Goal: Check status: Check status

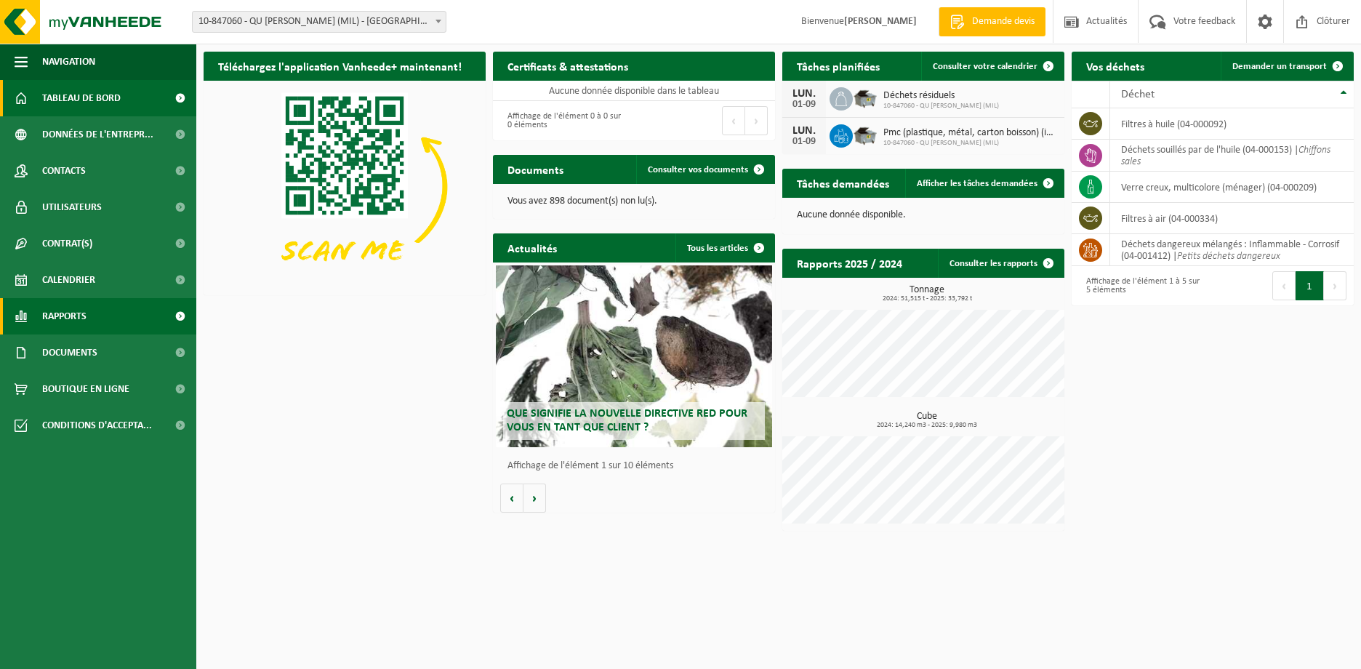
click at [109, 319] on link "Rapports" at bounding box center [98, 316] width 196 height 36
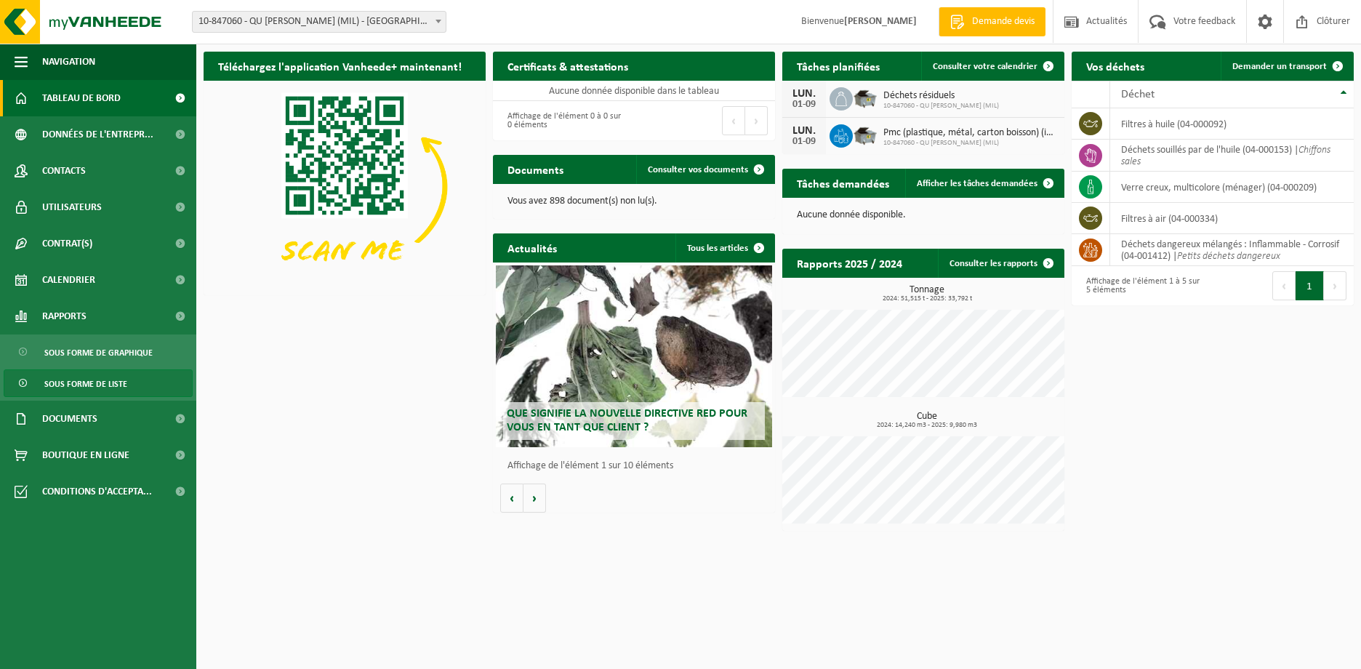
click at [135, 377] on link "Sous forme de liste" at bounding box center [98, 383] width 189 height 28
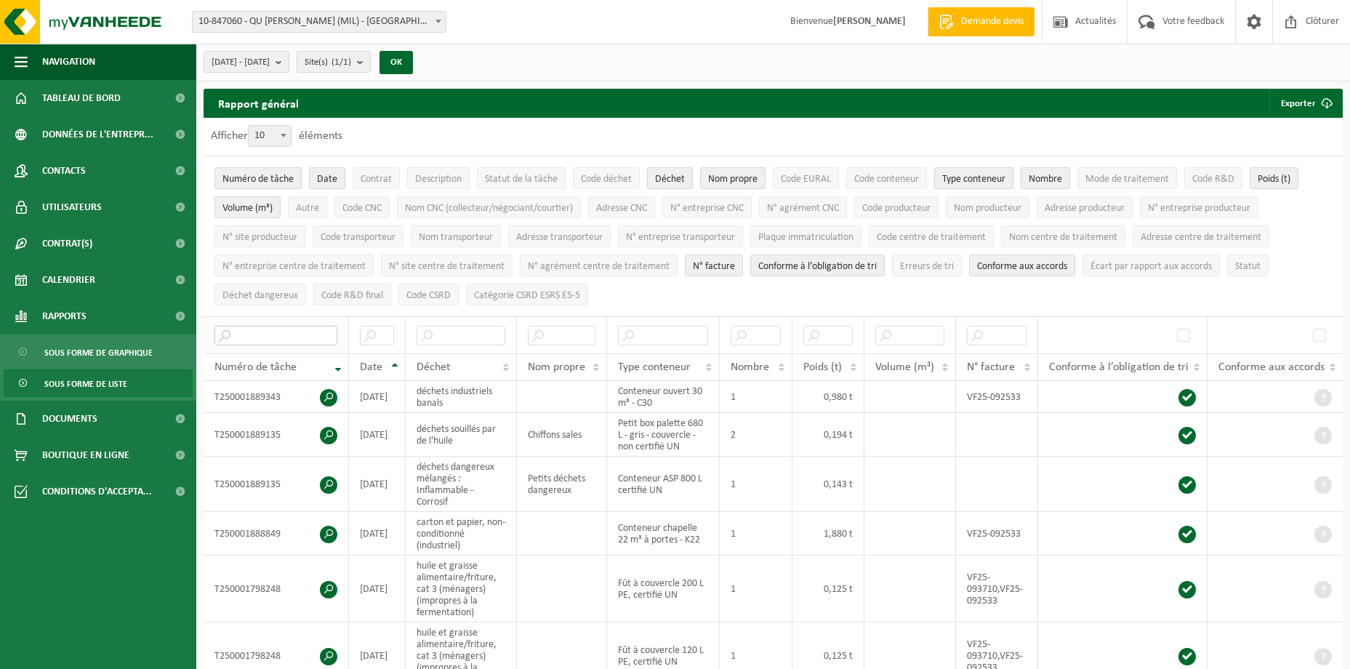
click at [286, 329] on input "text" at bounding box center [276, 336] width 123 height 20
type input "T"
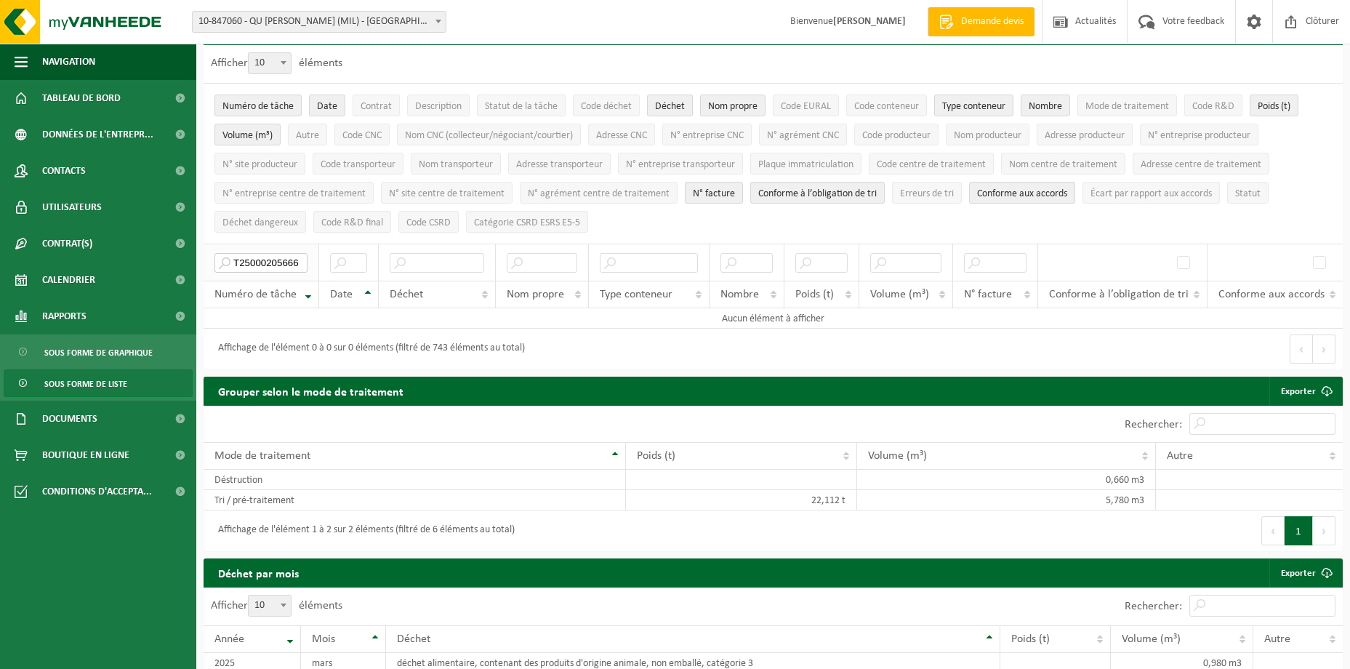
drag, startPoint x: 278, startPoint y: 264, endPoint x: 300, endPoint y: 259, distance: 22.4
click at [300, 259] on input "T25000205666" at bounding box center [261, 263] width 93 height 20
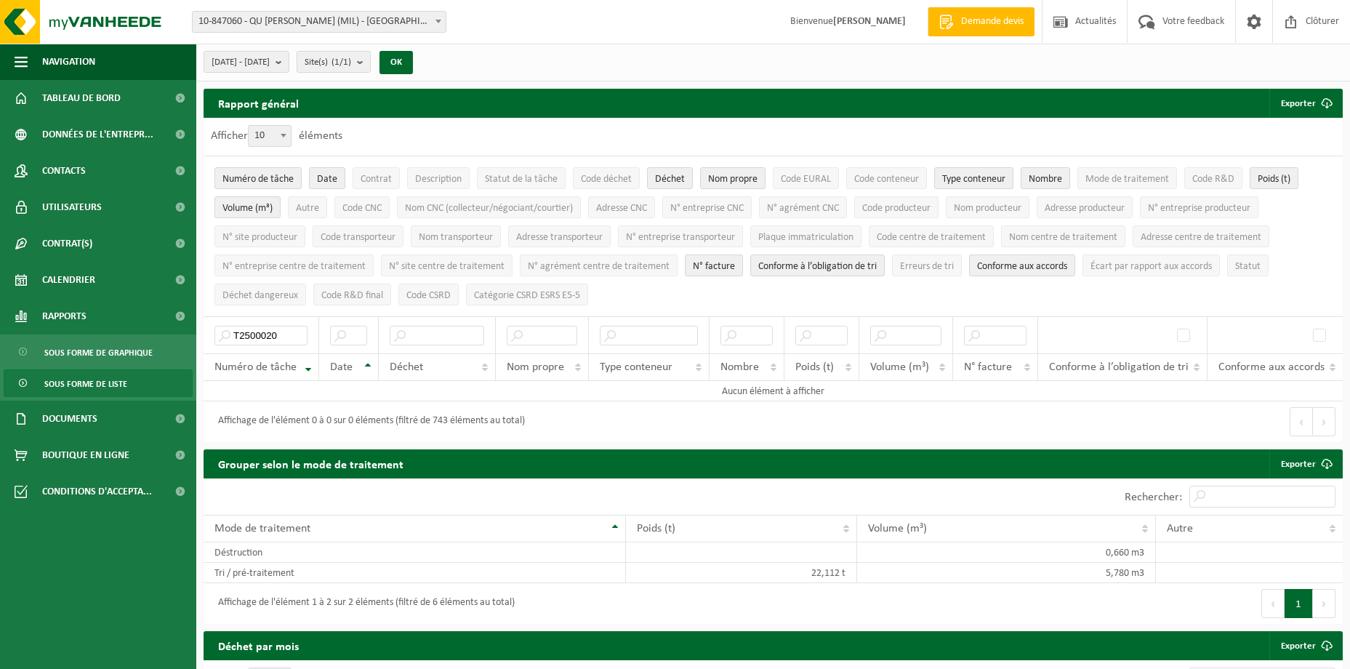
click at [290, 133] on span at bounding box center [283, 135] width 15 height 19
click at [290, 126] on select "10 25 50 100" at bounding box center [274, 125] width 44 height 1
click at [290, 133] on span at bounding box center [283, 135] width 15 height 19
click at [290, 126] on select "10 25 50 100" at bounding box center [274, 125] width 44 height 1
click at [289, 62] on b "submit" at bounding box center [282, 62] width 13 height 20
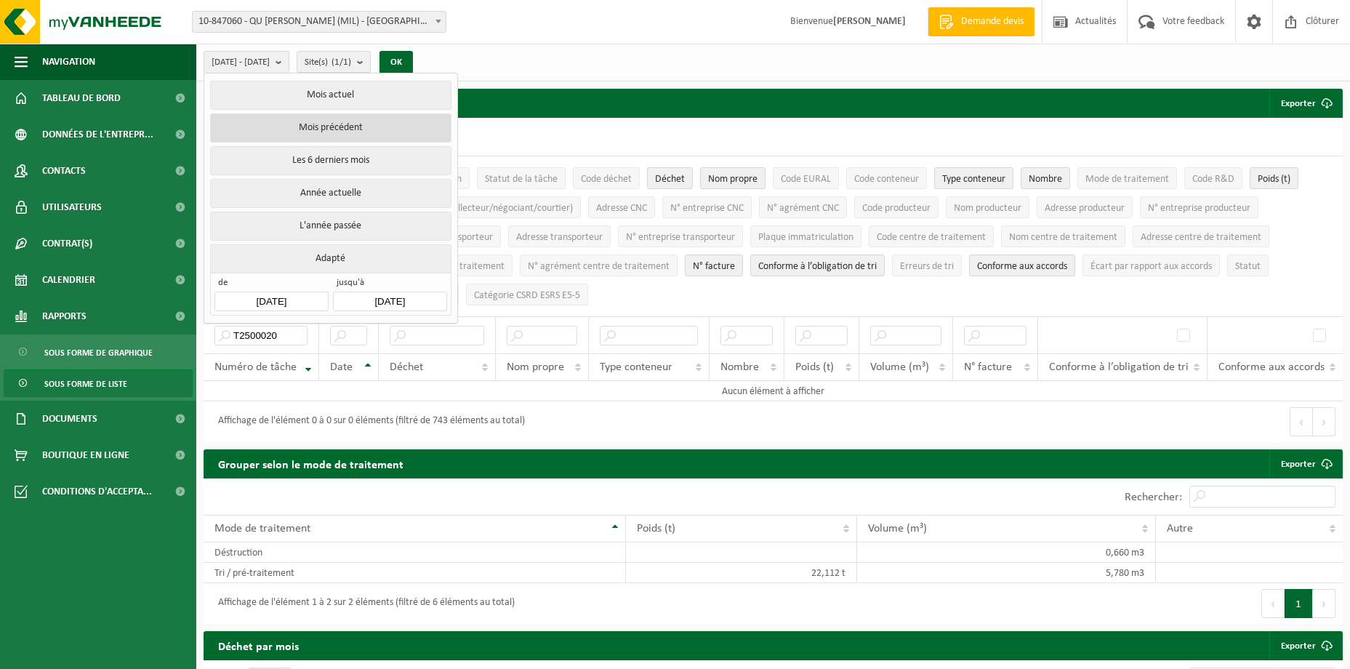
click at [369, 122] on button "Mois précédent" at bounding box center [330, 127] width 241 height 29
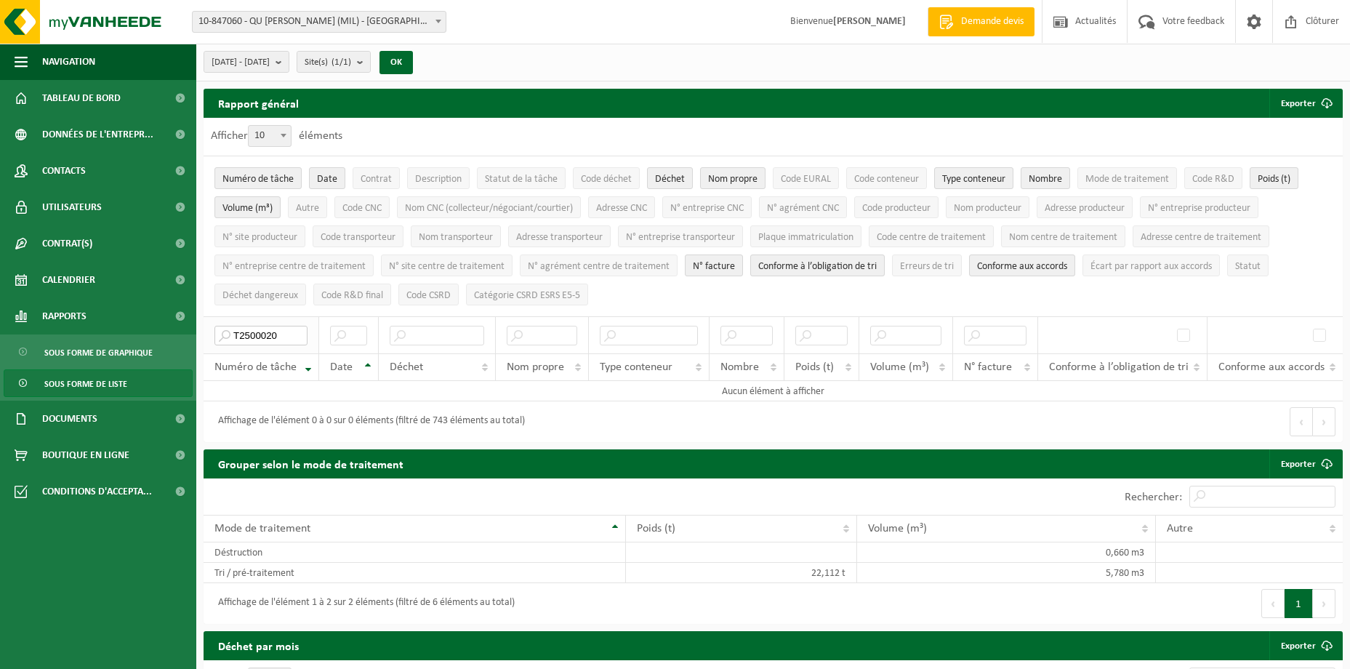
click at [277, 328] on input "T2500020" at bounding box center [261, 336] width 93 height 20
click at [289, 66] on b "submit" at bounding box center [282, 62] width 13 height 20
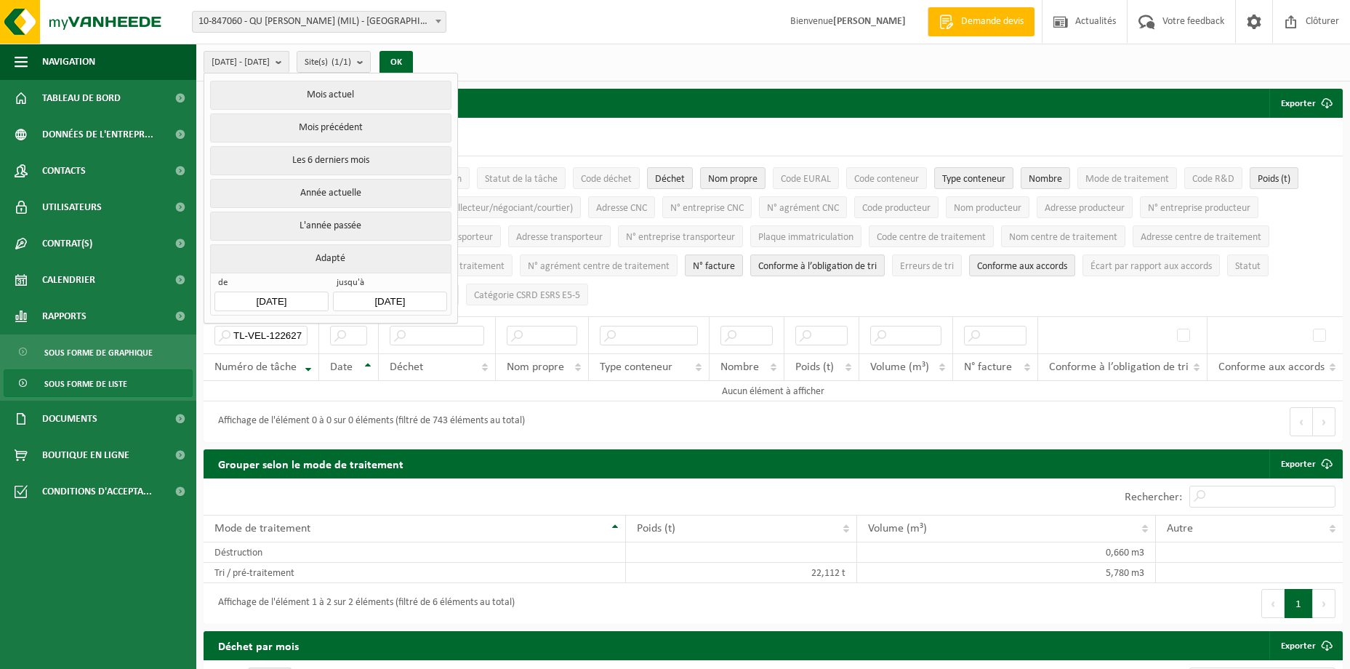
click at [547, 62] on div "[DATE] - [DATE] Mois actuel Mois précédent Les 6 derniers mois Année actuelle L…" at bounding box center [773, 63] width 1154 height 38
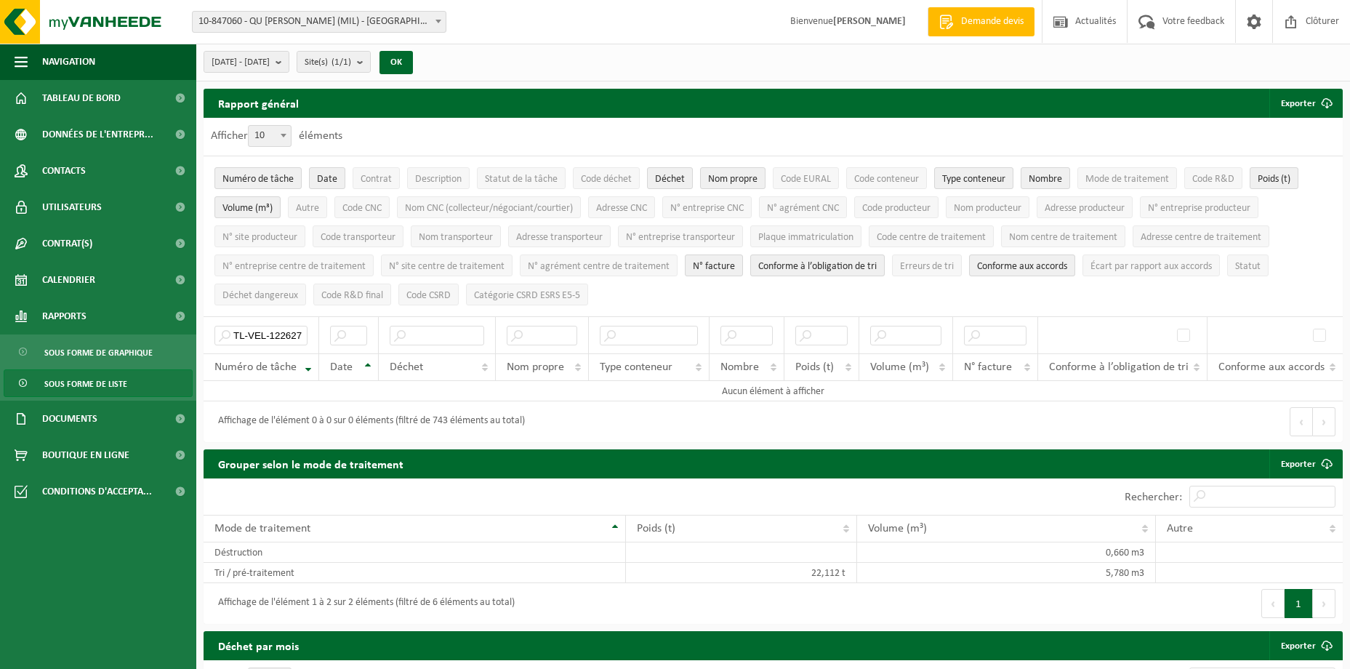
click at [581, 61] on div "[DATE] - [DATE] Mois actuel Mois précédent Les 6 derniers mois Année actuelle L…" at bounding box center [773, 63] width 1154 height 38
click at [277, 334] on input "TL-VEL-122627" at bounding box center [261, 336] width 93 height 20
type input "T"
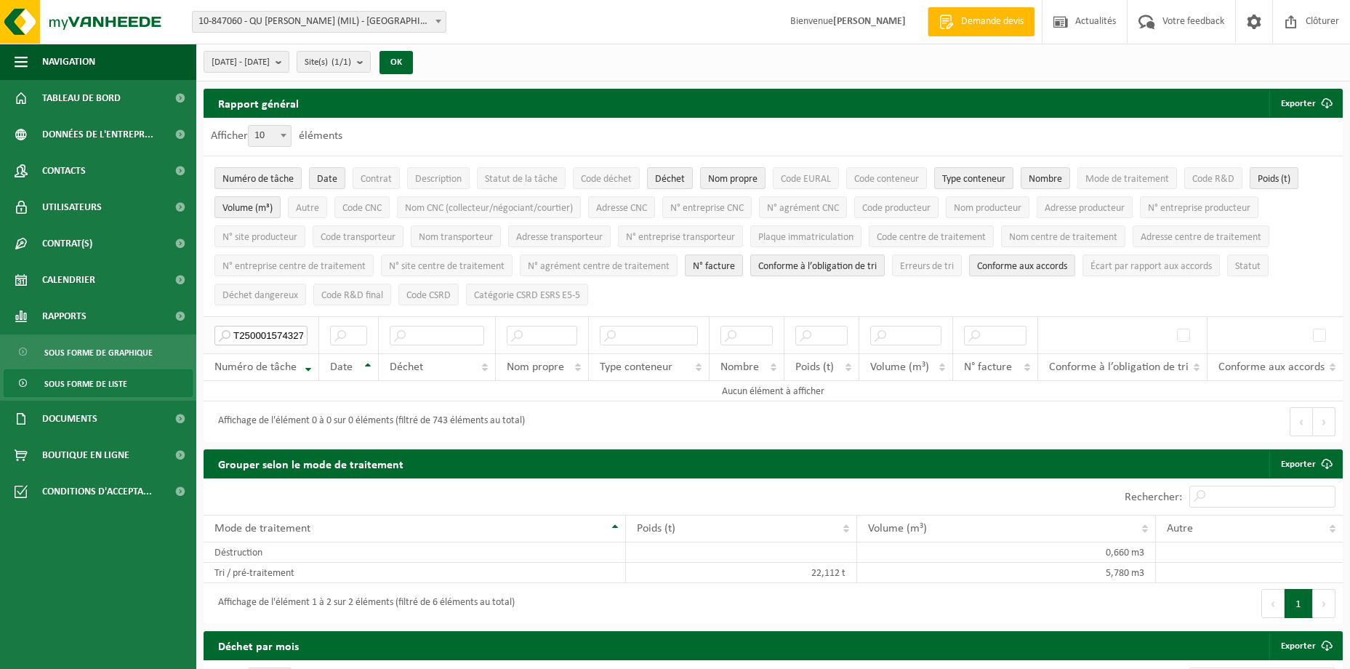
scroll to position [0, 1]
click at [277, 333] on input "T250001574327" at bounding box center [261, 336] width 93 height 20
click at [280, 334] on input "TL-VEL-122627" at bounding box center [261, 336] width 93 height 20
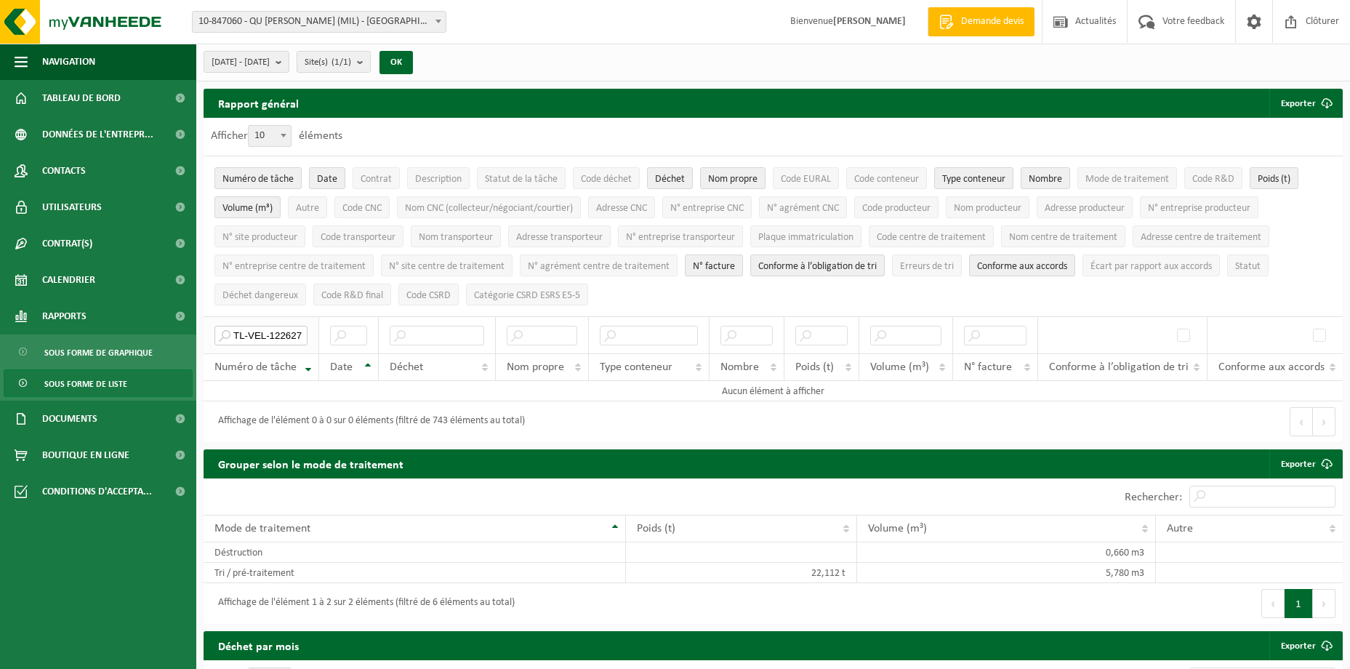
click at [280, 334] on input "TL-VEL-122627" at bounding box center [261, 336] width 93 height 20
type input "T"
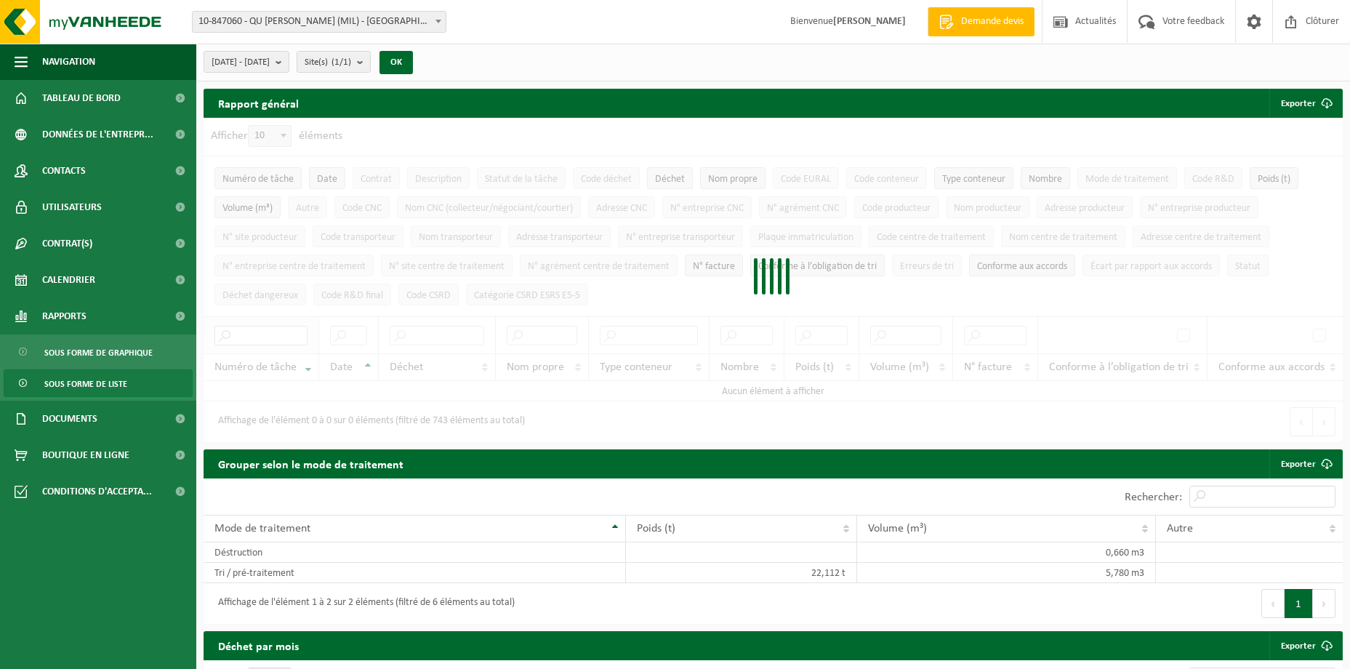
type input "T"
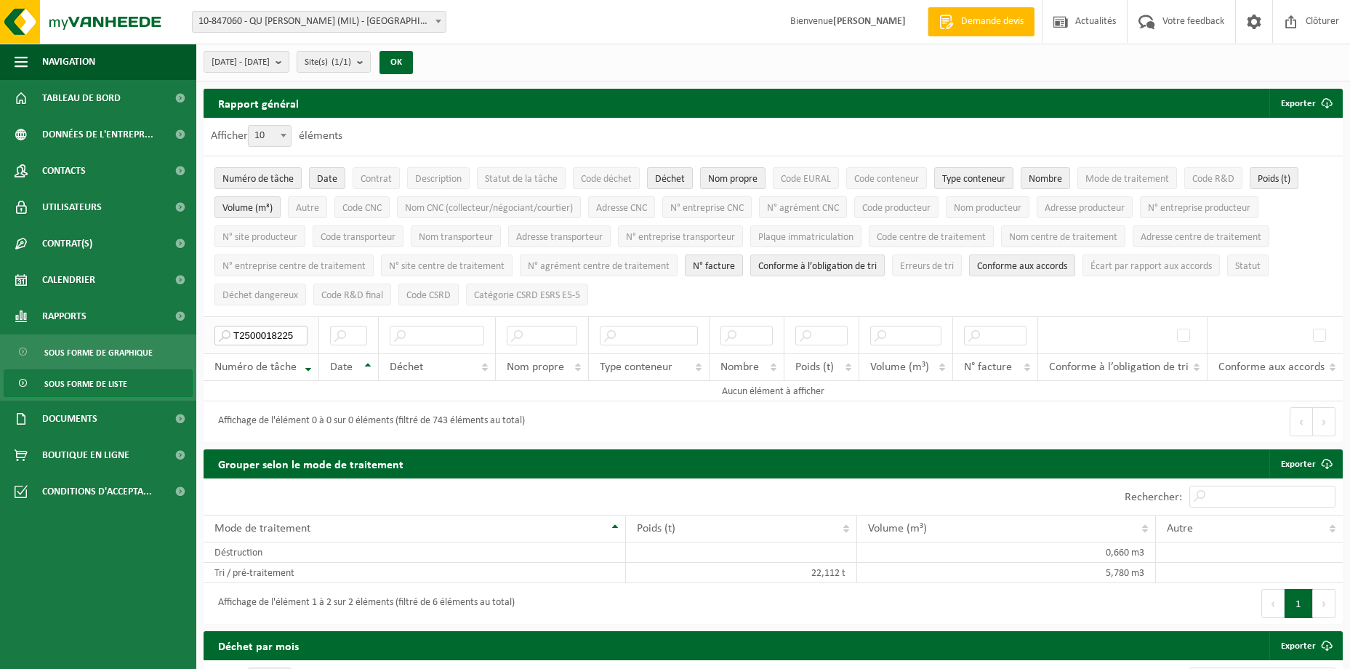
type input "T2500018225"
